Goal: Task Accomplishment & Management: Manage account settings

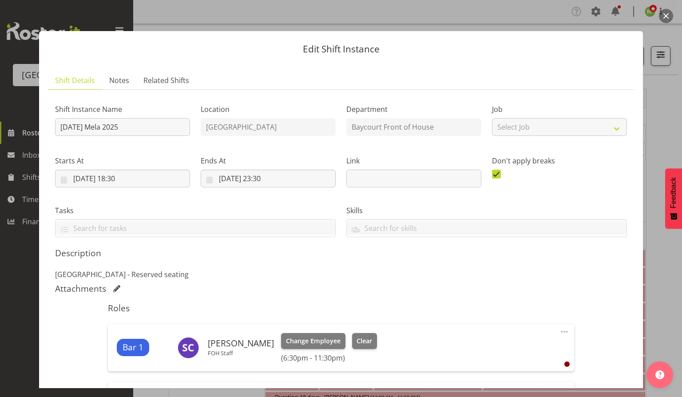
click at [667, 17] on button "button" at bounding box center [666, 16] width 14 height 14
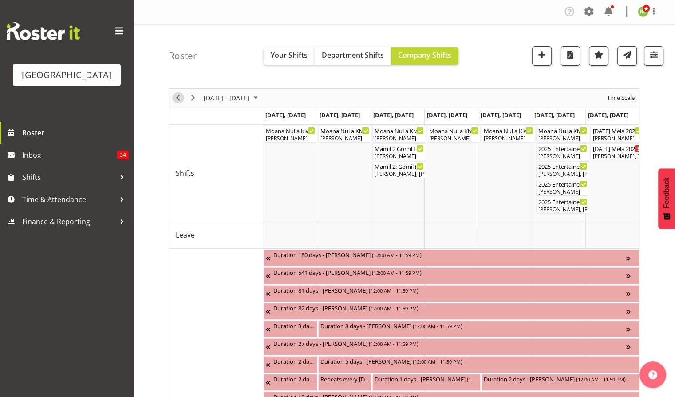
click at [179, 102] on span "Previous" at bounding box center [178, 97] width 11 height 11
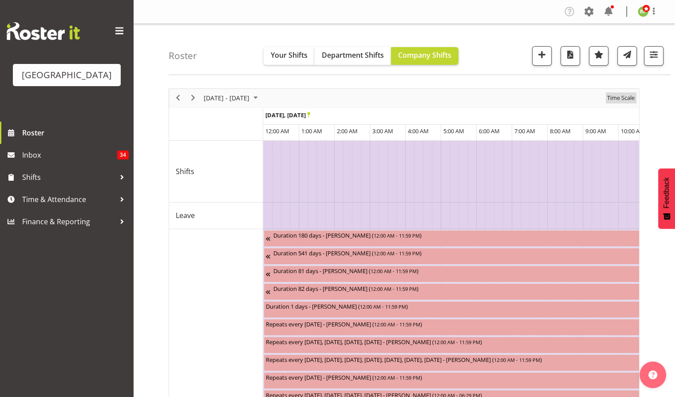
click at [628, 99] on span "Time Scale" at bounding box center [621, 97] width 29 height 11
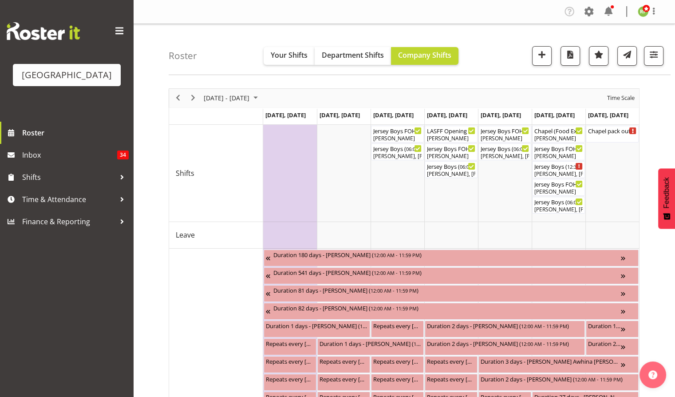
click at [184, 101] on div "previous period" at bounding box center [178, 98] width 15 height 19
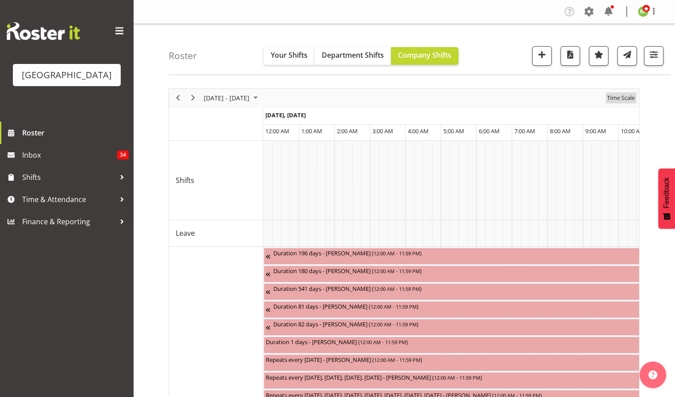
click at [626, 97] on span "Time Scale" at bounding box center [621, 97] width 29 height 11
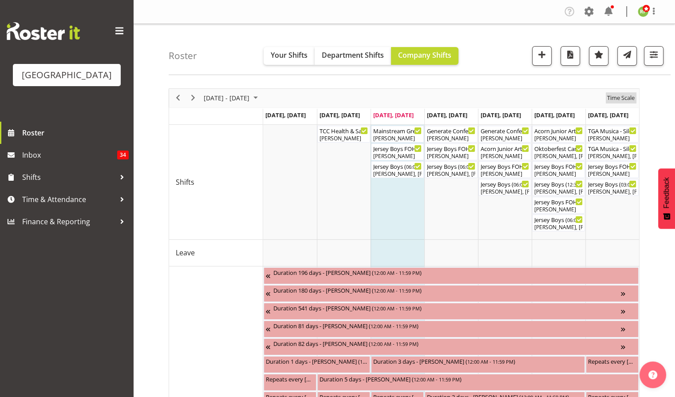
click at [621, 100] on span "Time Scale" at bounding box center [621, 97] width 29 height 11
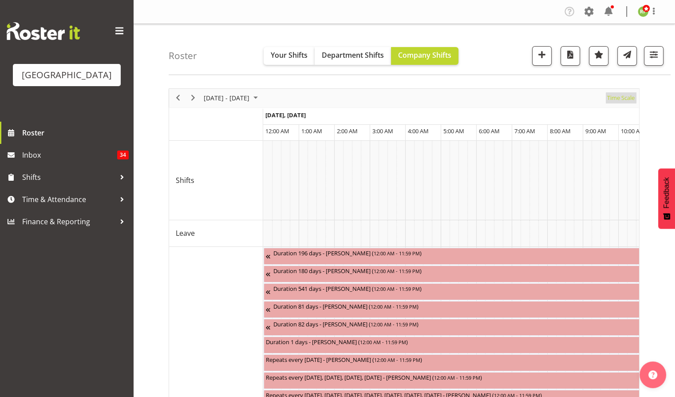
scroll to position [0, 1705]
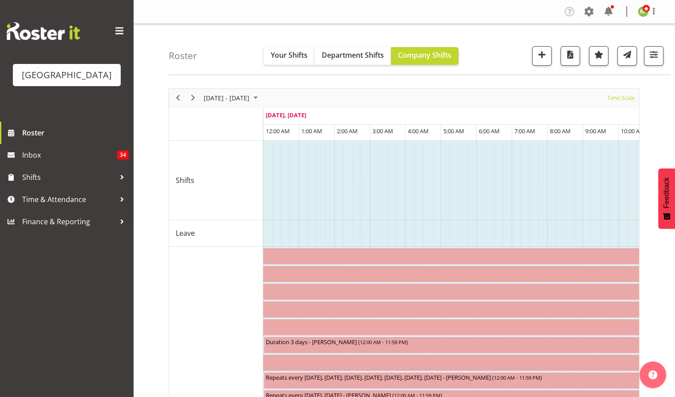
drag, startPoint x: 583, startPoint y: 198, endPoint x: 488, endPoint y: 198, distance: 95.5
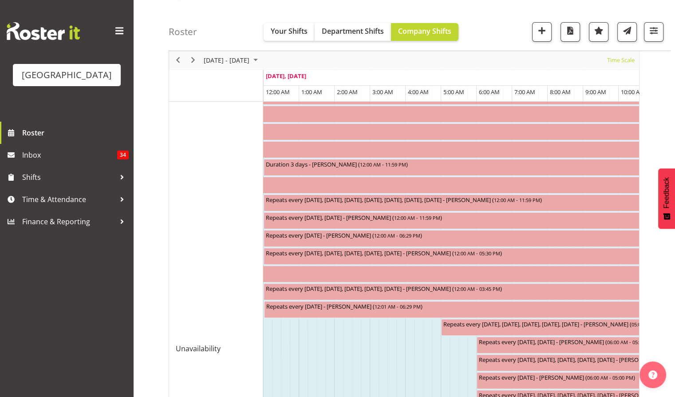
scroll to position [0, 0]
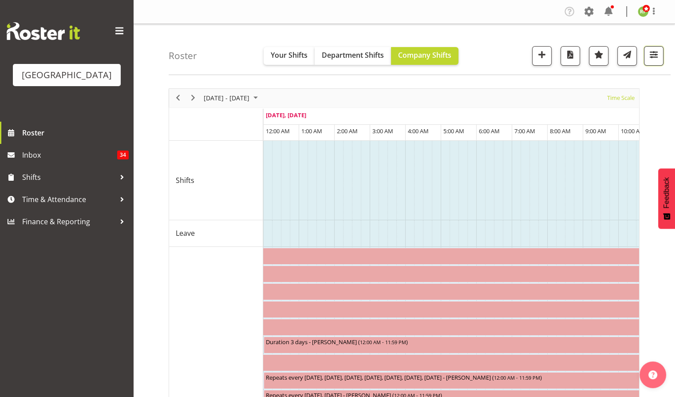
click at [654, 59] on span "button" at bounding box center [654, 55] width 12 height 12
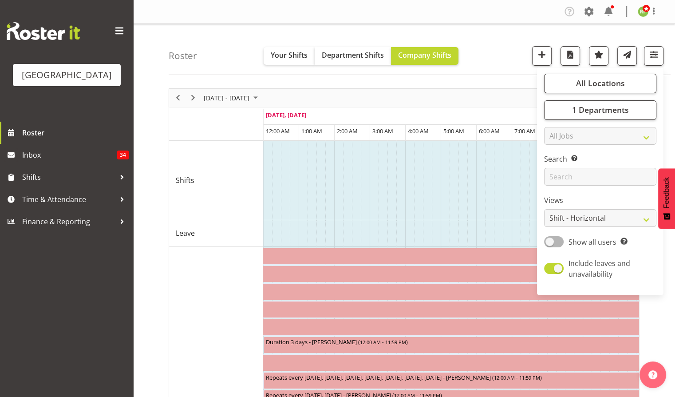
drag, startPoint x: 555, startPoint y: 276, endPoint x: 568, endPoint y: 257, distance: 23.5
click at [555, 273] on label "Include leaves and unavailability" at bounding box center [598, 268] width 109 height 21
click at [550, 271] on input "Include leaves and unavailability" at bounding box center [547, 269] width 6 height 6
checkbox input "false"
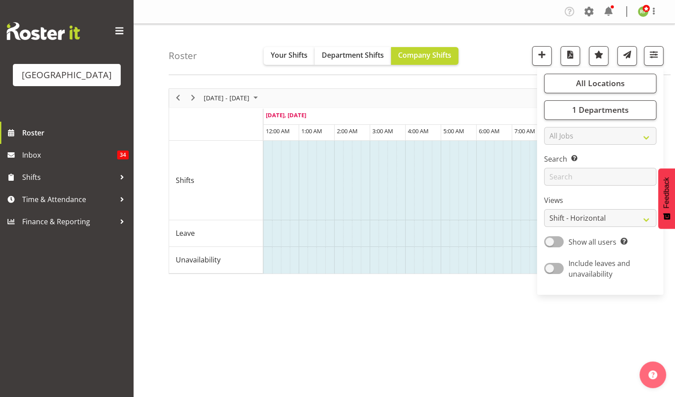
click at [500, 62] on div "Roster Your Shifts Department Shifts Company Shifts All Locations Clear Baycour…" at bounding box center [420, 49] width 502 height 51
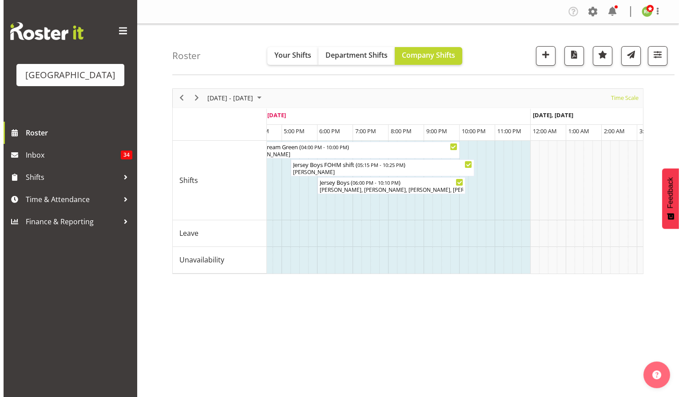
scroll to position [0, 2270]
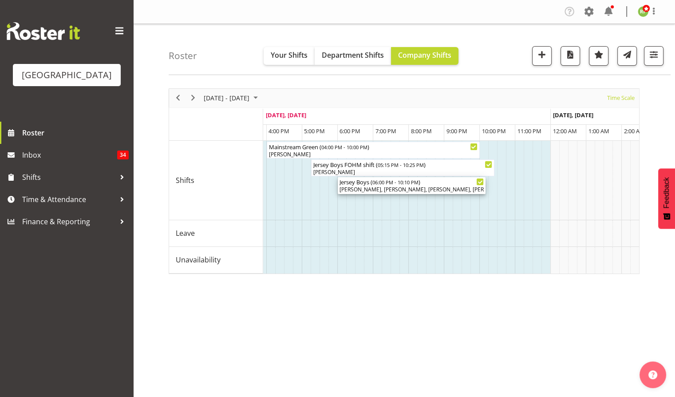
click at [437, 185] on div "Jersey Boys ( 06:00 PM - 10:10 PM )" at bounding box center [412, 181] width 144 height 9
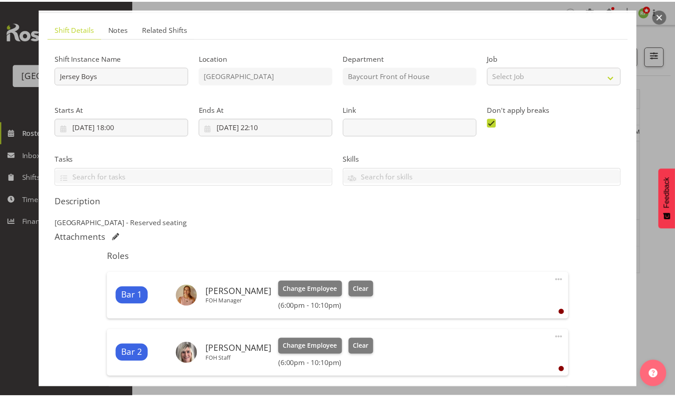
scroll to position [0, 0]
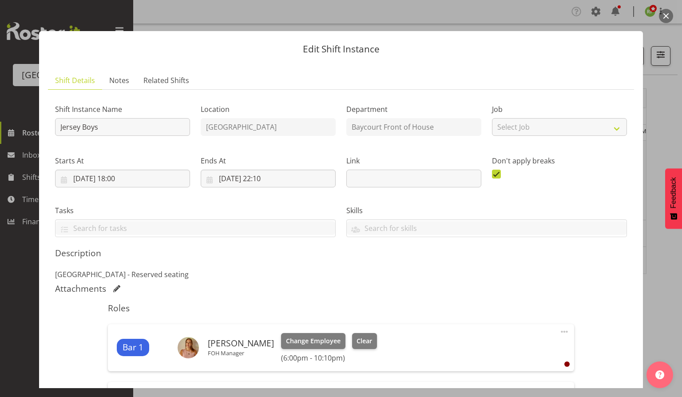
click at [667, 17] on button "button" at bounding box center [666, 16] width 14 height 14
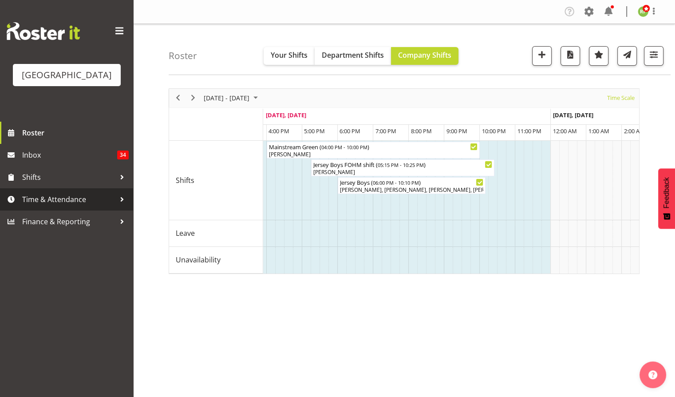
click at [62, 206] on span "Time & Attendance" at bounding box center [68, 199] width 93 height 13
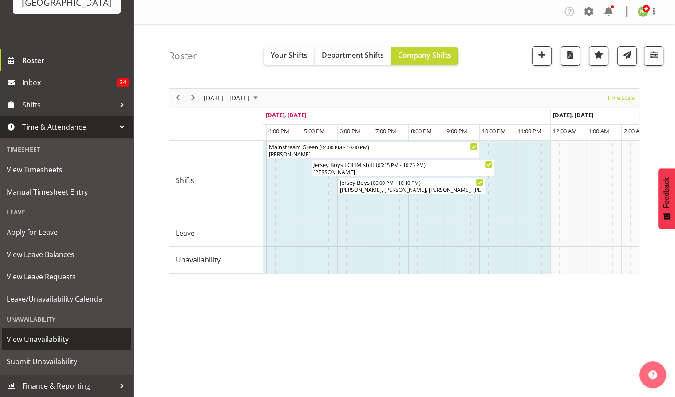
click at [49, 338] on span "View Unavailability" at bounding box center [67, 339] width 120 height 13
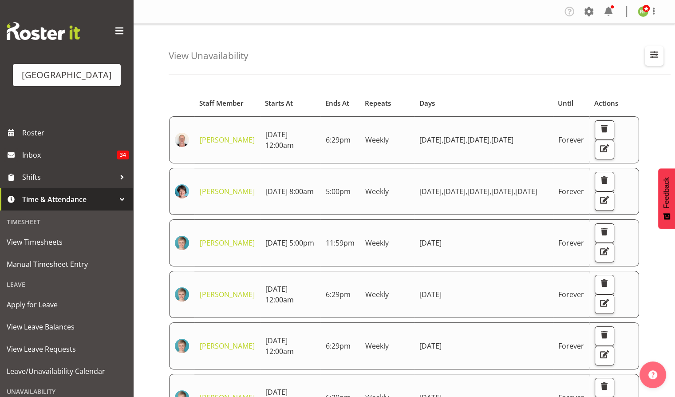
click at [656, 54] on span "button" at bounding box center [655, 55] width 12 height 12
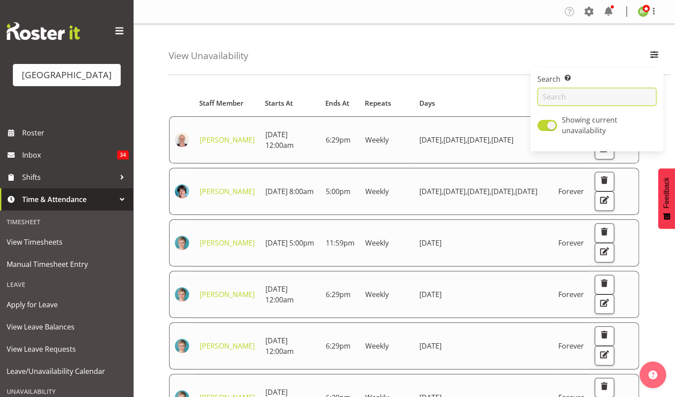
click at [580, 92] on input "text" at bounding box center [597, 97] width 119 height 18
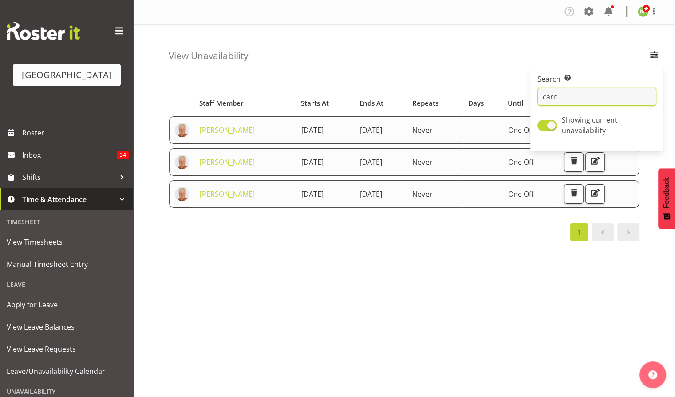
type input "caro"
click at [529, 48] on div "View Unavailability Search Search for a particular employee caro Showing curren…" at bounding box center [420, 49] width 502 height 51
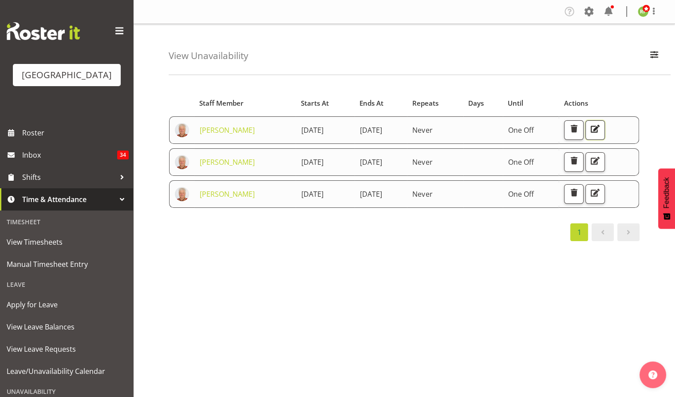
click at [601, 130] on span "button" at bounding box center [596, 129] width 12 height 12
click at [601, 160] on span "button" at bounding box center [596, 161] width 12 height 12
click at [601, 192] on span "button" at bounding box center [596, 193] width 12 height 12
click at [461, 241] on div "Starts At Staff Member Starts At Ends At Repeats Days Until Actions Caro Richar…" at bounding box center [422, 259] width 507 height 355
click at [36, 139] on span "Roster" at bounding box center [75, 132] width 107 height 13
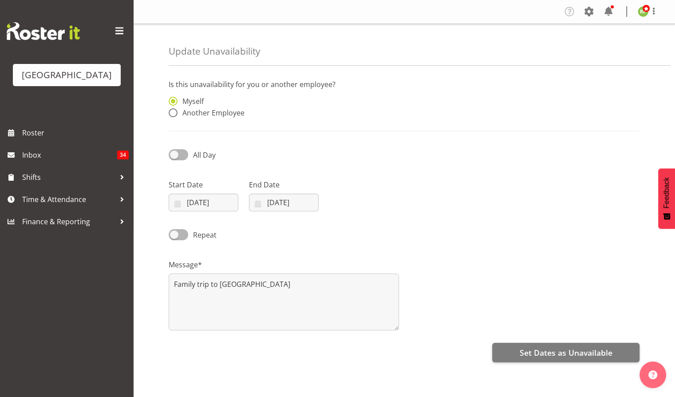
radio input "false"
radio input "true"
radio input "false"
radio input "true"
radio input "false"
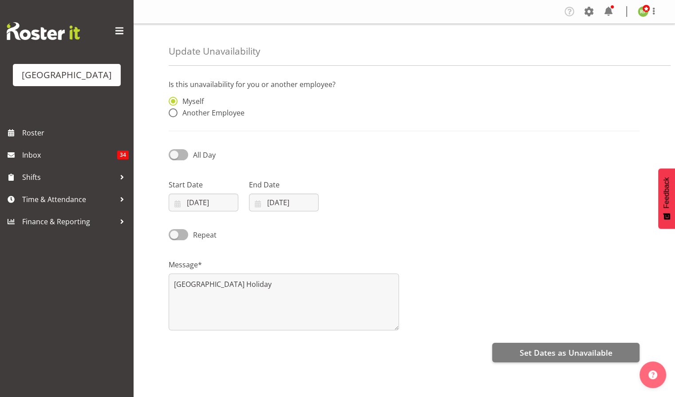
radio input "true"
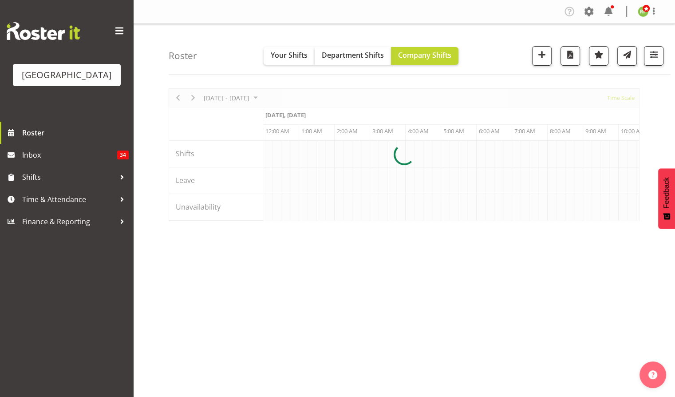
scroll to position [0, 1705]
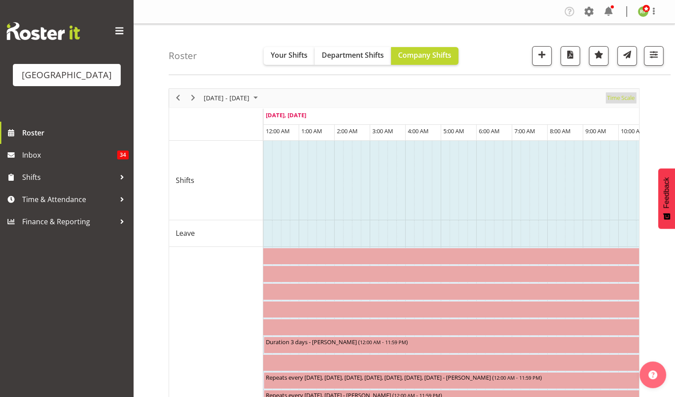
click at [623, 99] on span "Time Scale" at bounding box center [621, 97] width 29 height 11
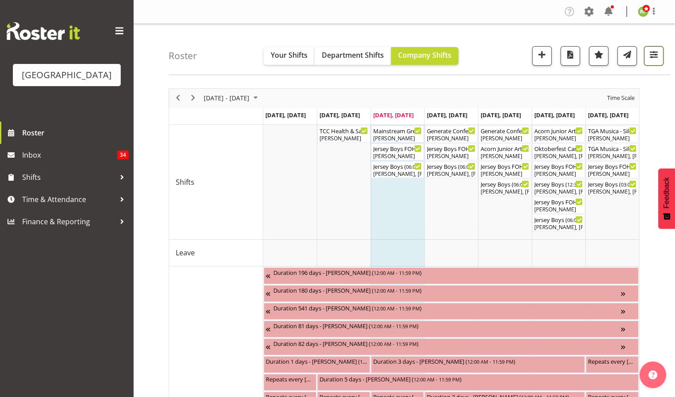
click at [655, 59] on span "button" at bounding box center [654, 55] width 12 height 12
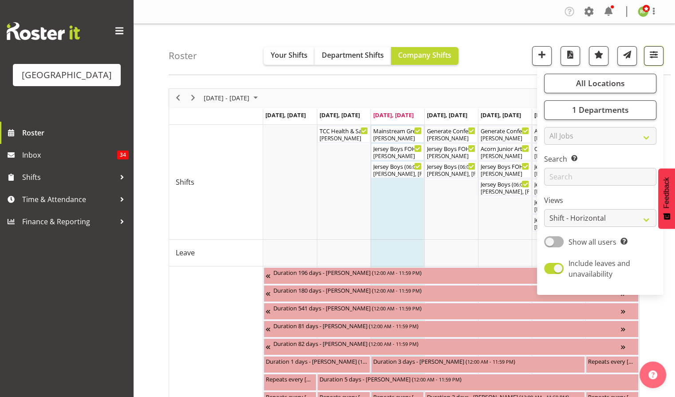
click at [655, 59] on span "button" at bounding box center [654, 55] width 12 height 12
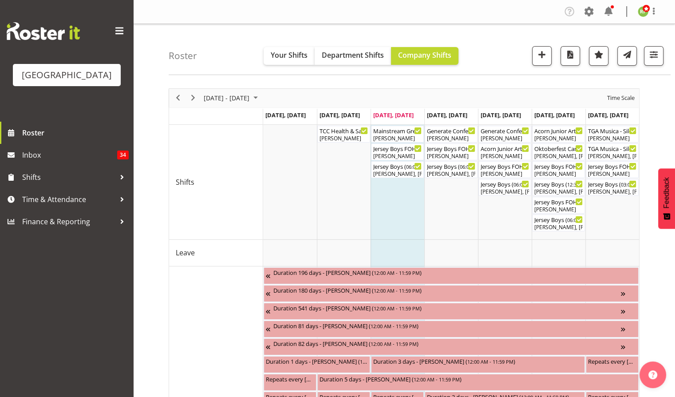
click at [621, 104] on div "Time Scale" at bounding box center [621, 98] width 34 height 19
drag, startPoint x: 621, startPoint y: 100, endPoint x: 617, endPoint y: 123, distance: 22.5
click at [621, 99] on span "Time Scale" at bounding box center [621, 97] width 29 height 11
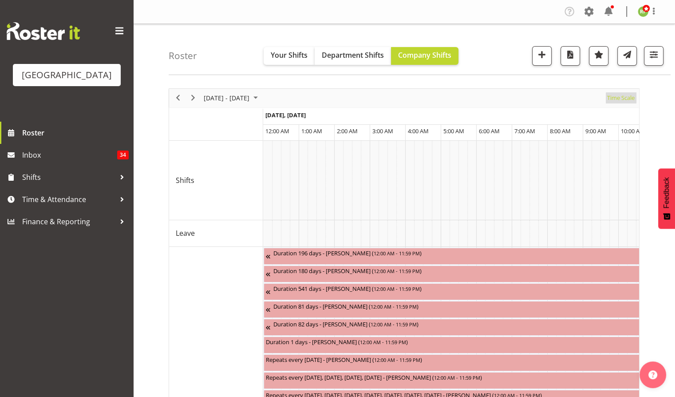
scroll to position [0, 1705]
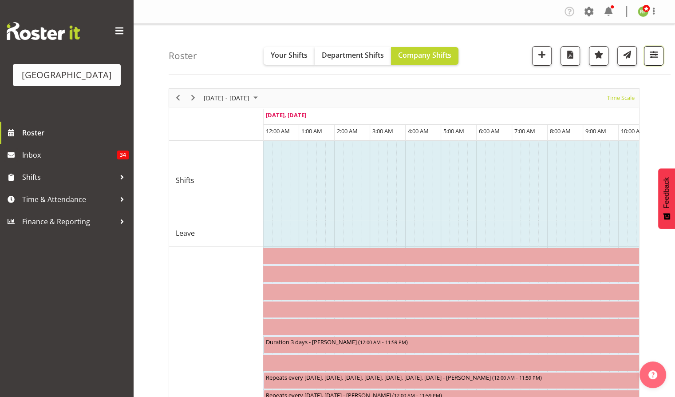
click at [649, 58] on span "button" at bounding box center [654, 55] width 12 height 12
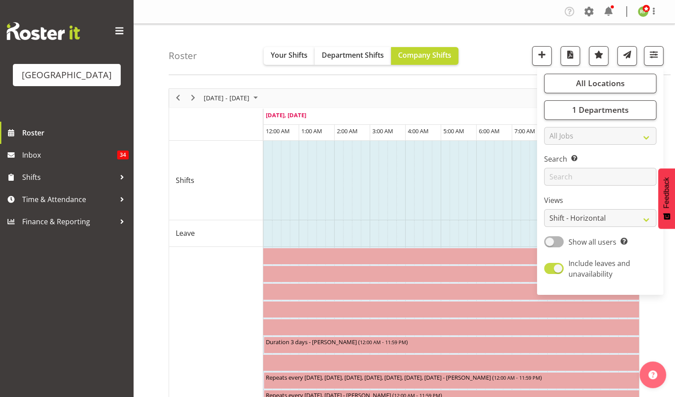
click at [561, 271] on span at bounding box center [554, 268] width 20 height 11
click at [550, 271] on input "Include leaves and unavailability" at bounding box center [547, 269] width 6 height 6
checkbox input "false"
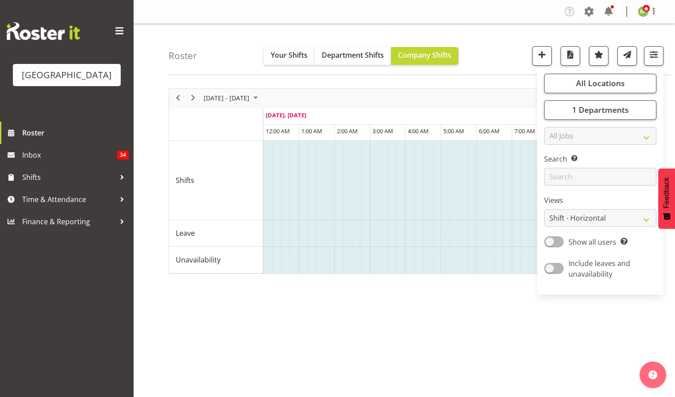
click at [510, 42] on div "Roster Your Shifts Department Shifts Company Shifts All Locations Clear Baycour…" at bounding box center [420, 49] width 502 height 51
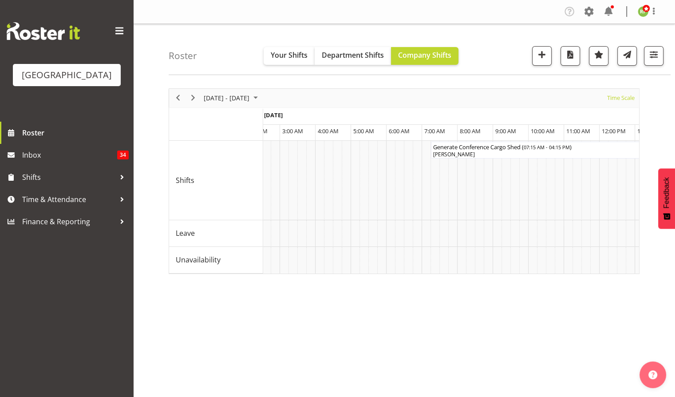
scroll to position [0, 0]
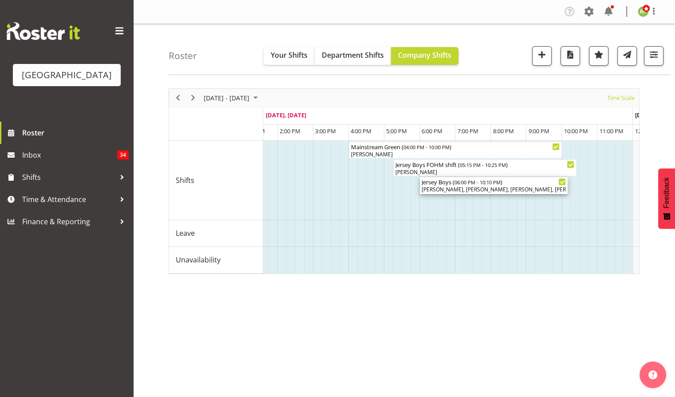
click at [470, 182] on span "06:00 PM - 10:10 PM" at bounding box center [478, 181] width 46 height 7
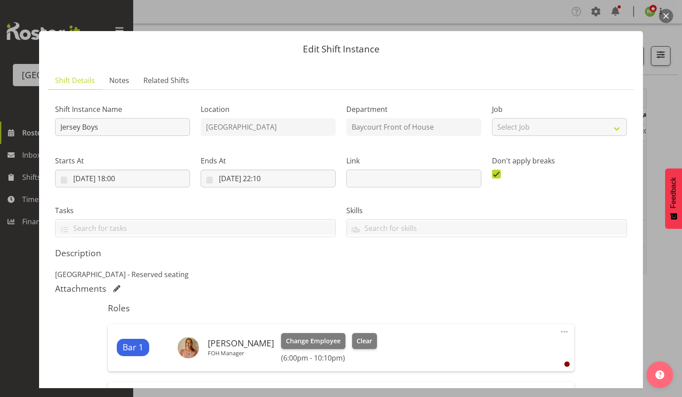
click at [664, 17] on button "button" at bounding box center [666, 16] width 14 height 14
